Goal: Find specific page/section: Find specific page/section

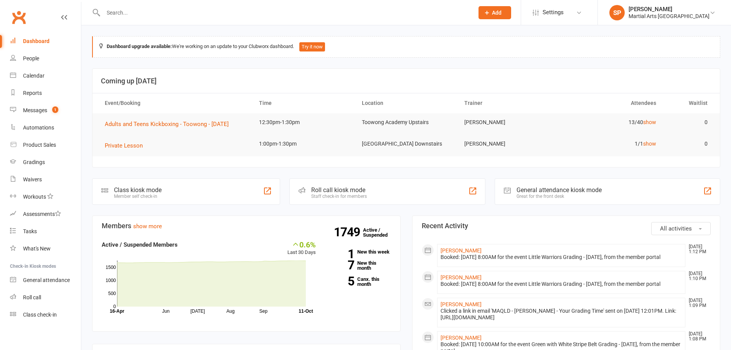
click at [108, 13] on input "text" at bounding box center [285, 12] width 368 height 11
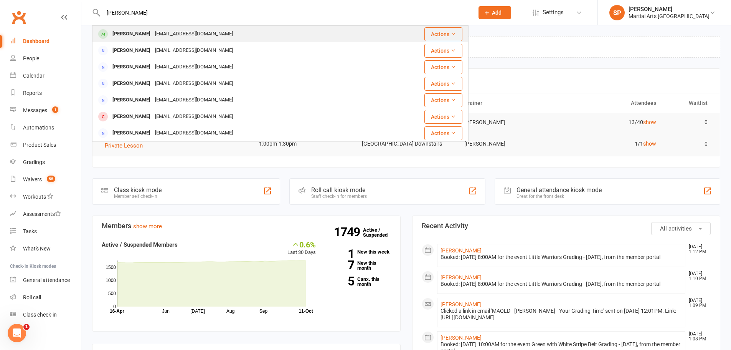
type input "brandon mcna"
click at [137, 29] on div "Brandon McNamara" at bounding box center [131, 33] width 43 height 11
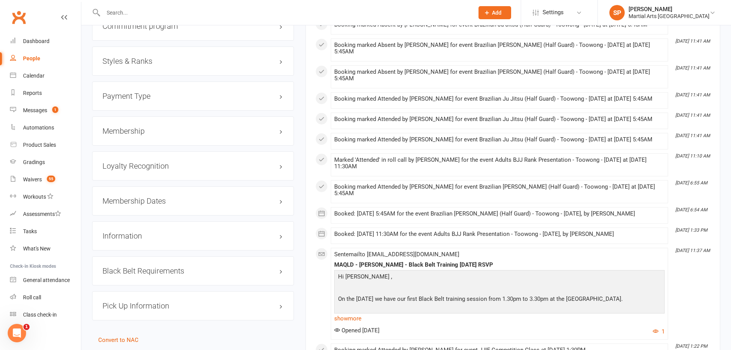
scroll to position [805, 0]
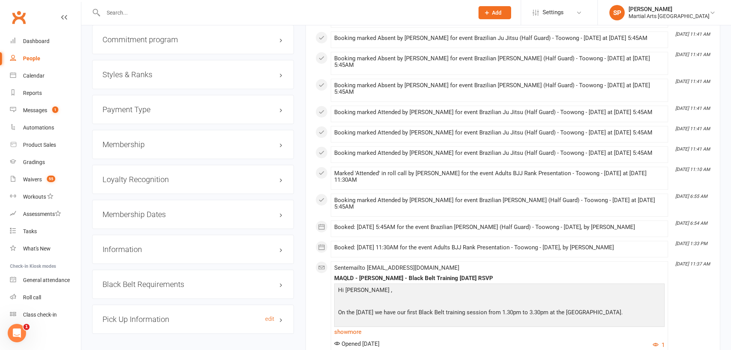
click at [152, 317] on h3 "Pick Up Information edit" at bounding box center [192, 319] width 181 height 8
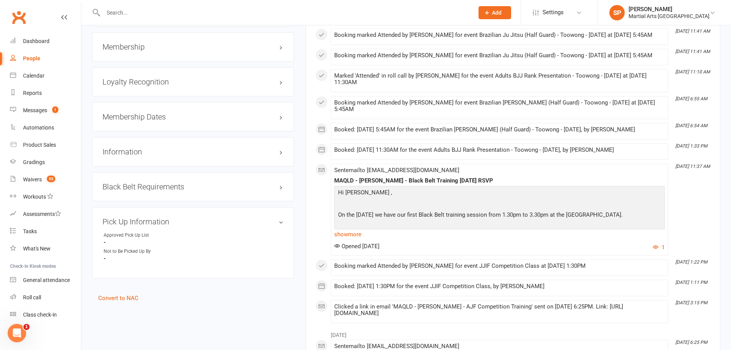
scroll to position [921, 0]
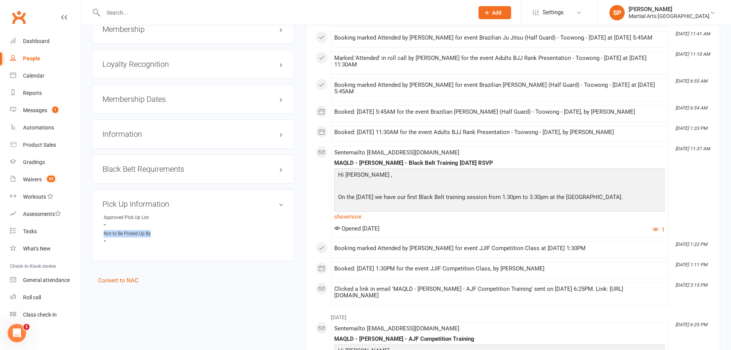
drag, startPoint x: 101, startPoint y: 232, endPoint x: 164, endPoint y: 232, distance: 63.3
click at [164, 232] on div "Pick Up Information edit Approved Pick Up List - Not to Be Picked Up By -" at bounding box center [193, 224] width 202 height 71
